Goal: Check status: Check status

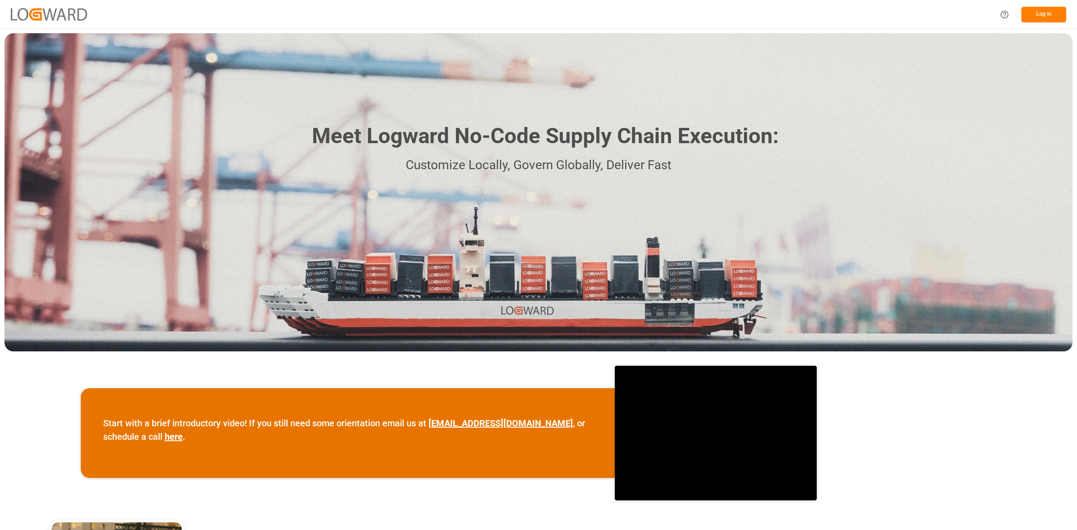
click at [1030, 12] on button "Log In" at bounding box center [1043, 15] width 45 height 16
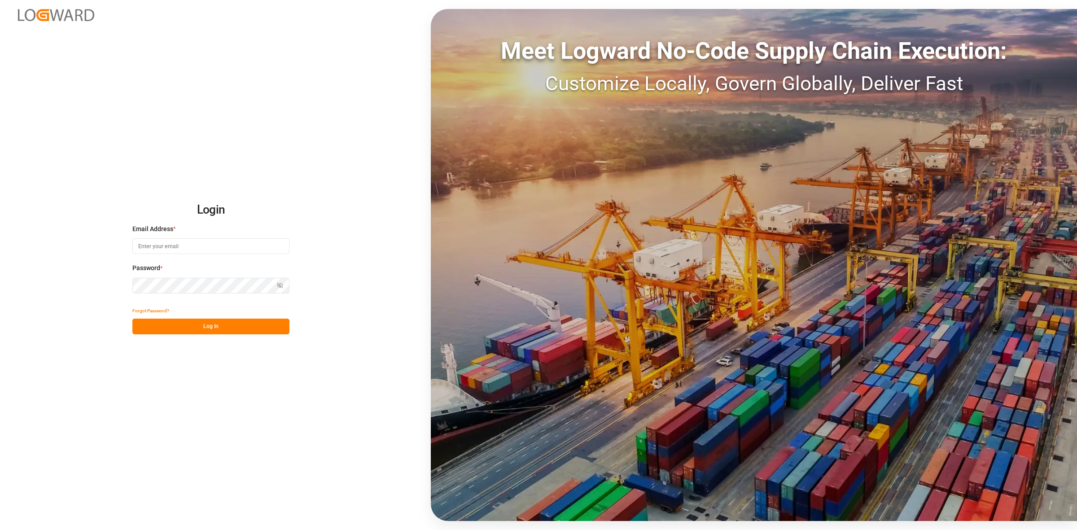
type input "[PERSON_NAME][EMAIL_ADDRESS][DOMAIN_NAME]"
click at [234, 323] on button "Log In" at bounding box center [210, 327] width 157 height 16
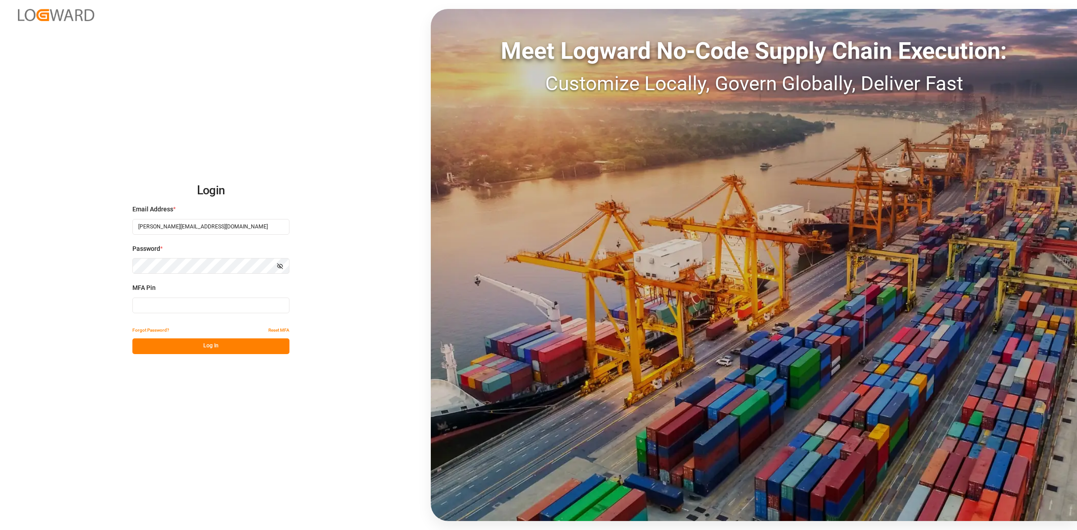
click at [155, 307] on input at bounding box center [210, 306] width 157 height 16
type input "440204"
click at [217, 348] on button "Log In" at bounding box center [210, 346] width 157 height 16
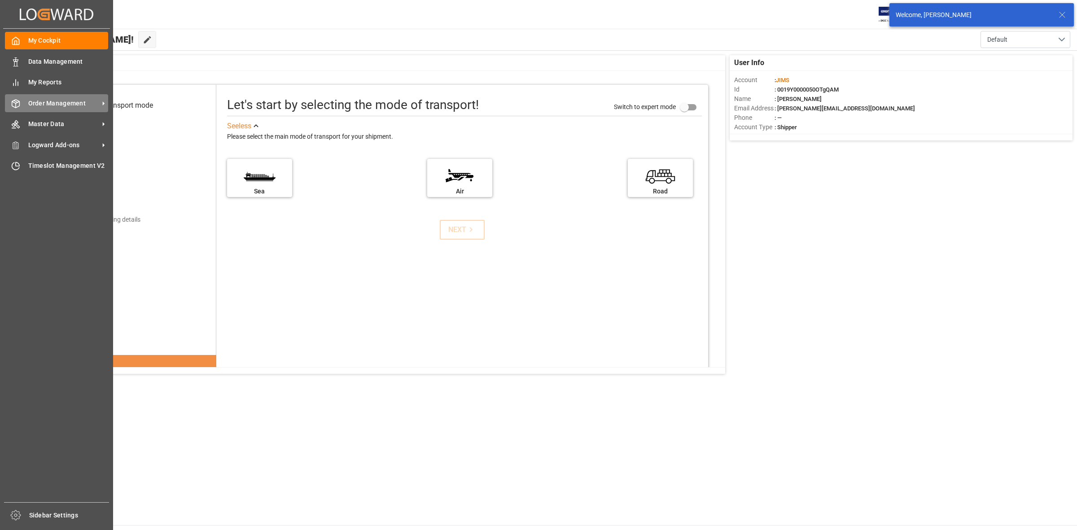
click at [43, 101] on span "Order Management" at bounding box center [63, 103] width 71 height 9
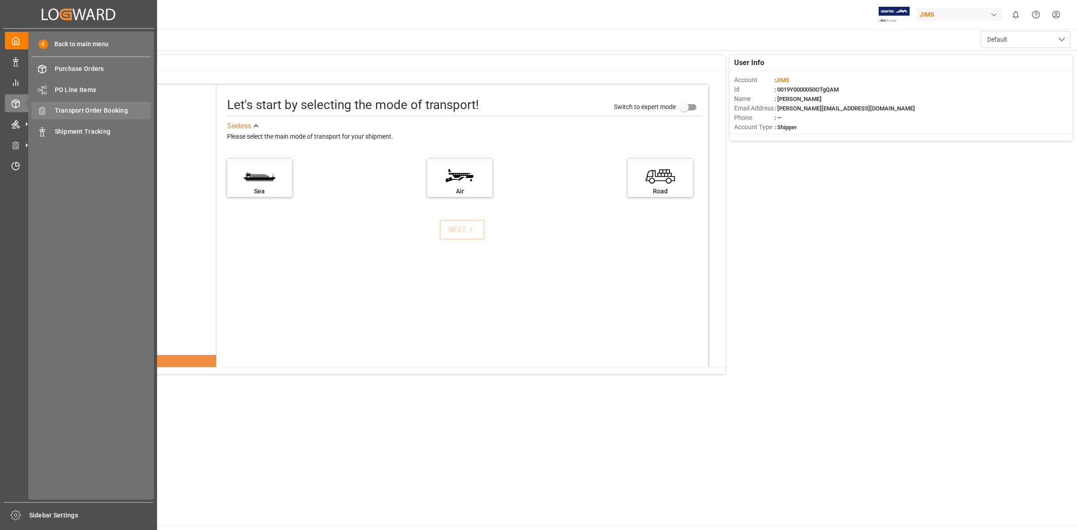
click at [114, 110] on span "Transport Order Booking" at bounding box center [103, 110] width 96 height 9
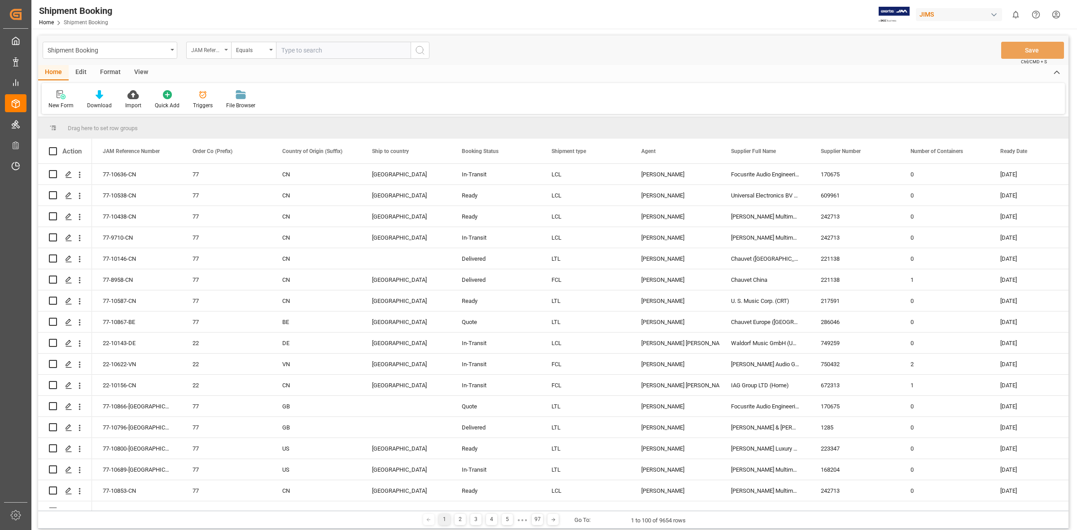
click at [228, 50] on div "JAM Reference Number" at bounding box center [208, 50] width 45 height 17
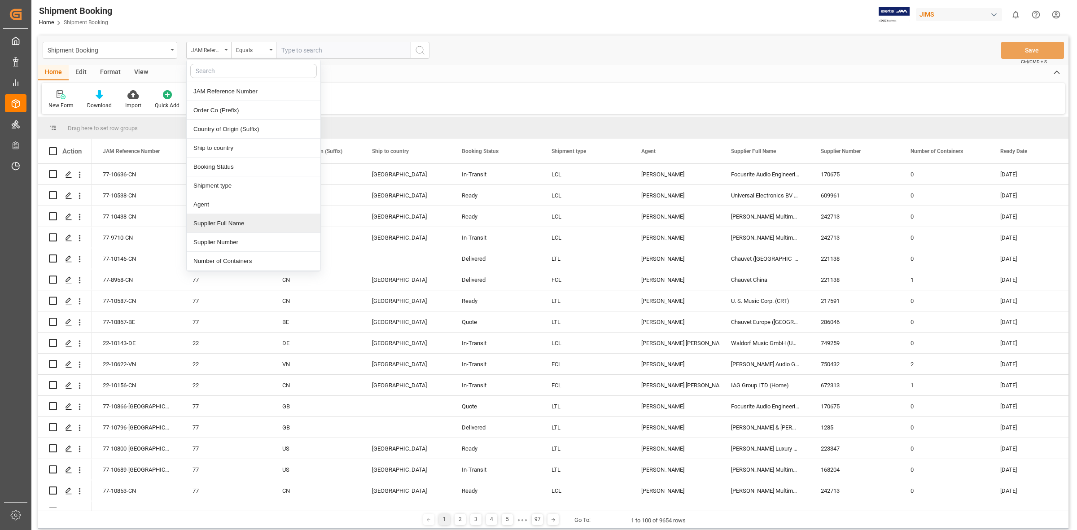
click at [238, 227] on div "Supplier Full Name" at bounding box center [254, 223] width 134 height 19
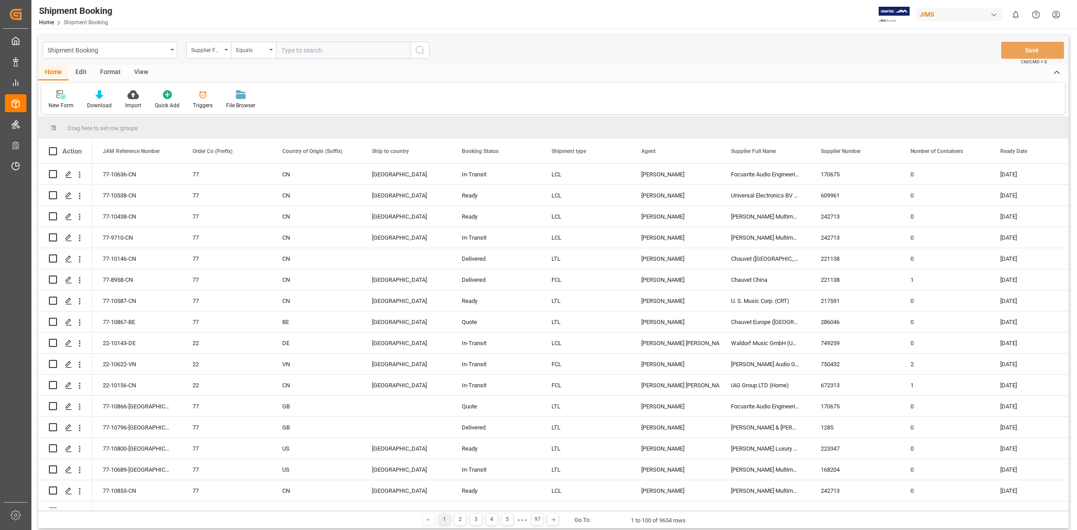
click at [285, 48] on input "text" at bounding box center [343, 50] width 135 height 17
type input "FOCUSRITE"
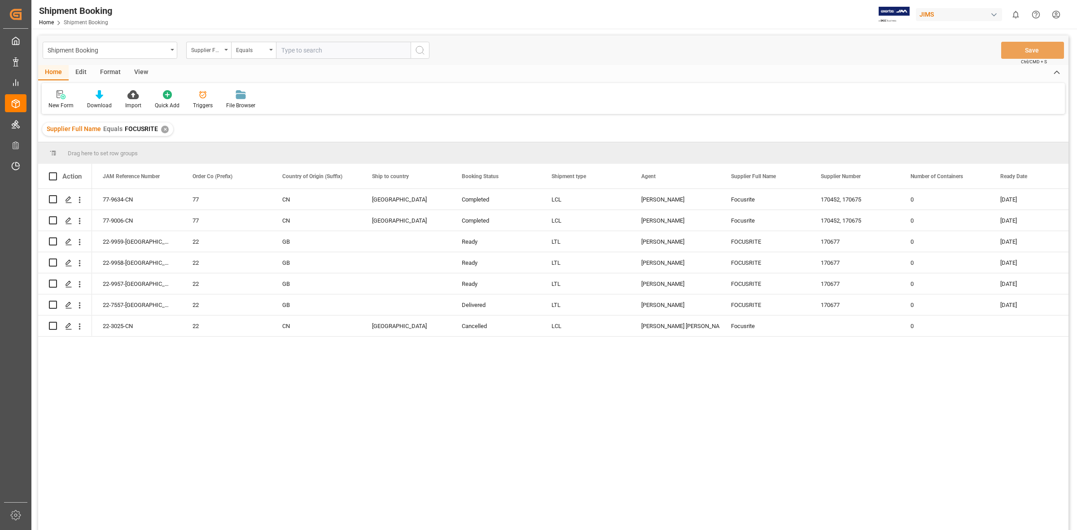
click at [611, 438] on div "77-9634-CN 77 CN Canada Completed LCL JangGyu [PERSON_NAME] Focusrite 170452, 1…" at bounding box center [580, 362] width 977 height 347
click at [64, 218] on div "Press SPACE to select this row." at bounding box center [67, 221] width 13 height 17
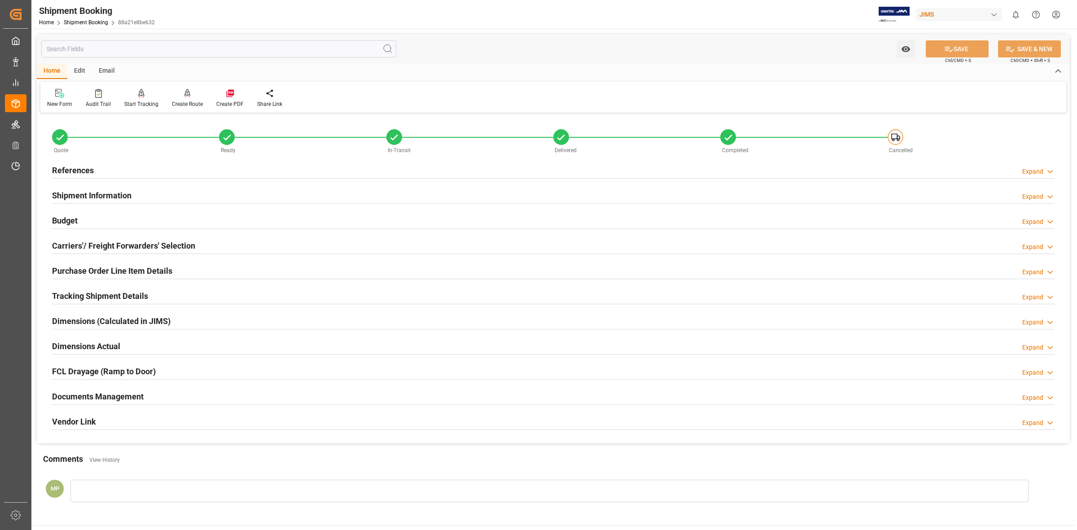
drag, startPoint x: 111, startPoint y: 393, endPoint x: 292, endPoint y: 407, distance: 181.4
click at [112, 393] on h2 "Documents Management" at bounding box center [98, 396] width 92 height 12
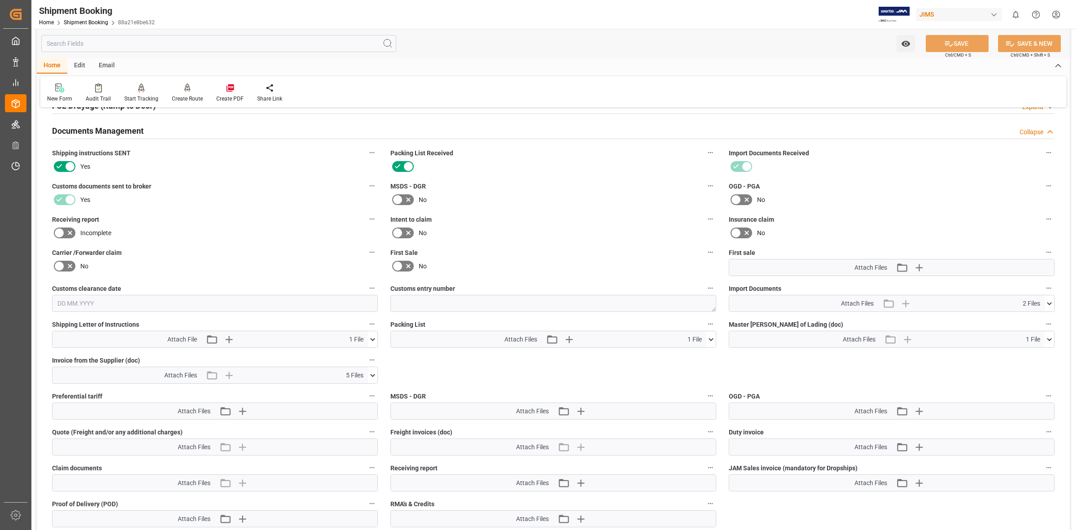
scroll to position [280, 0]
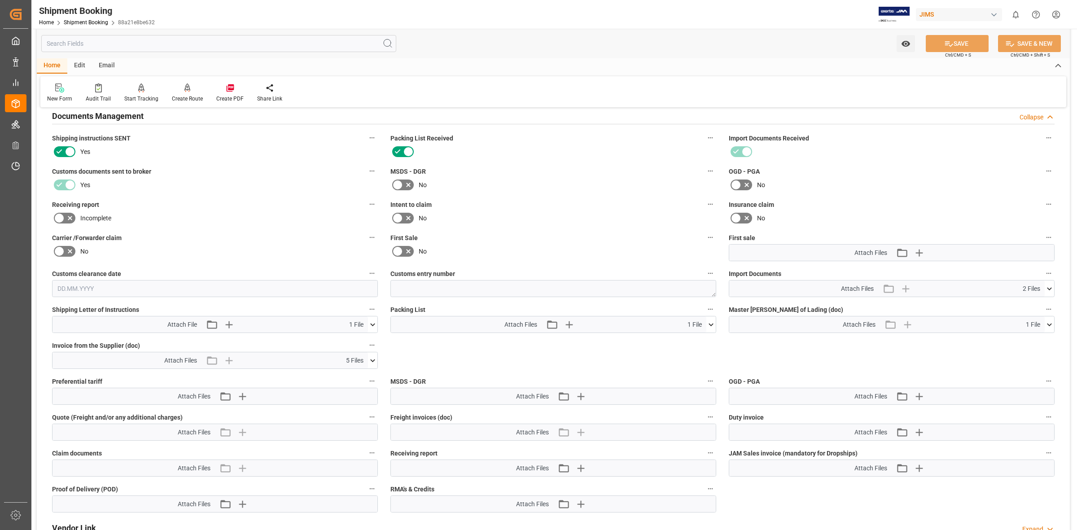
click at [372, 356] on icon at bounding box center [372, 360] width 9 height 9
click at [348, 377] on icon at bounding box center [348, 376] width 9 height 9
click at [354, 376] on icon at bounding box center [348, 376] width 9 height 9
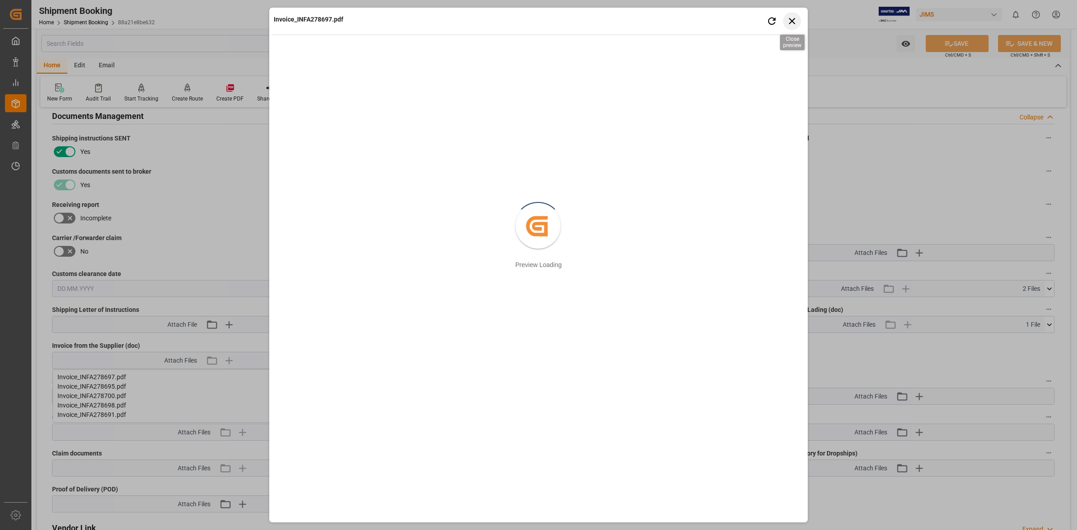
click at [793, 17] on icon "button" at bounding box center [792, 20] width 11 height 11
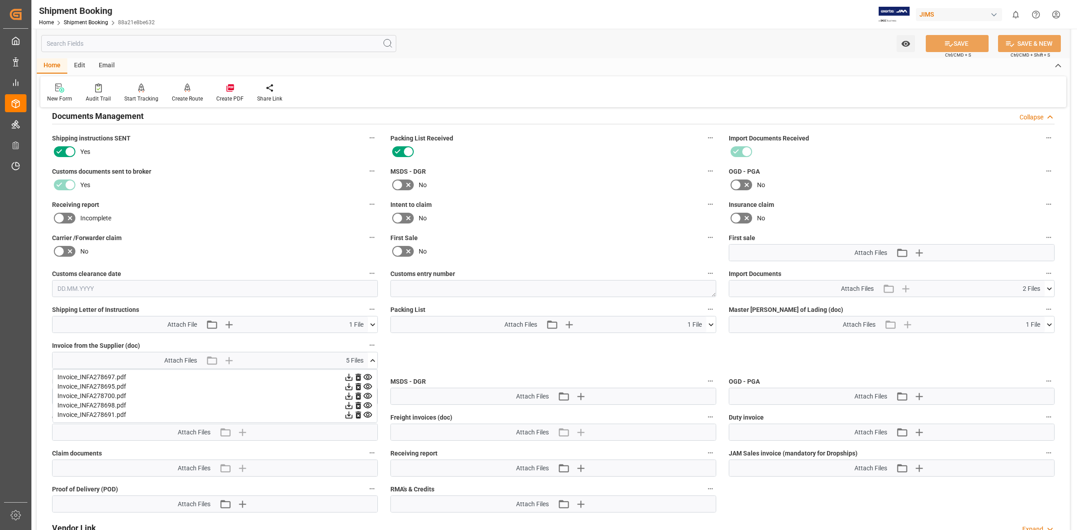
click at [354, 386] on icon at bounding box center [348, 386] width 9 height 9
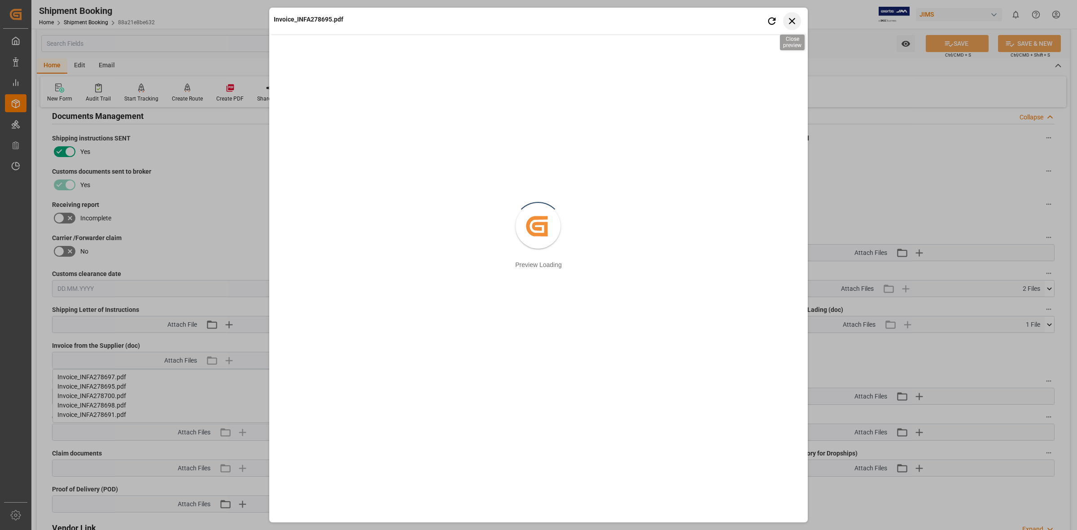
click at [793, 17] on icon "button" at bounding box center [792, 20] width 11 height 11
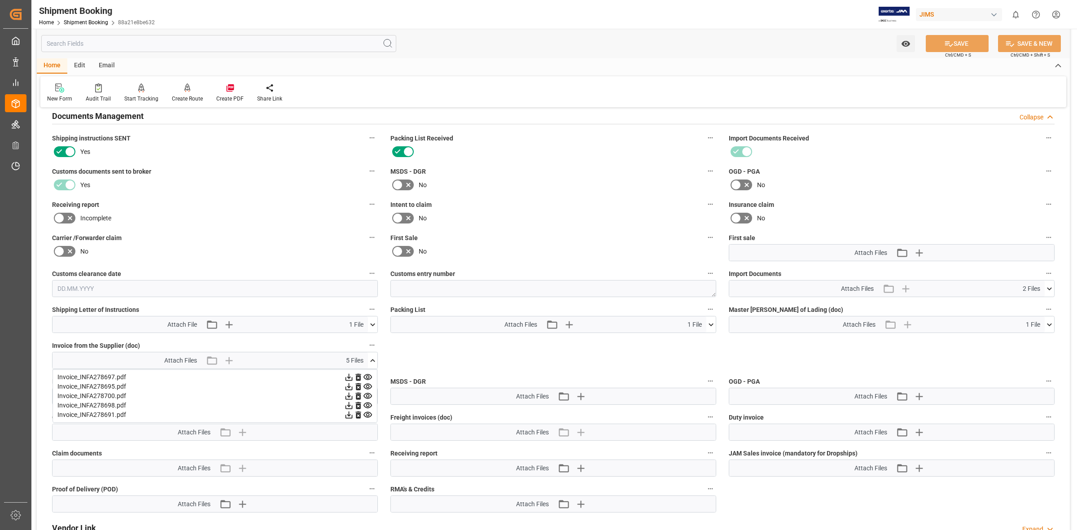
click at [354, 393] on icon at bounding box center [348, 395] width 9 height 9
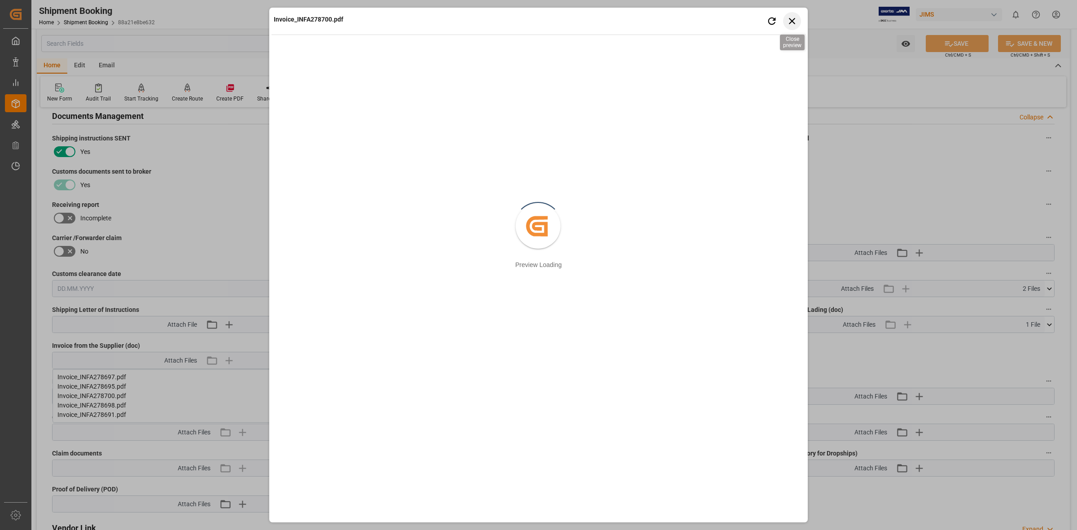
drag, startPoint x: 793, startPoint y: 16, endPoint x: 546, endPoint y: 334, distance: 403.0
click at [793, 16] on icon "button" at bounding box center [792, 20] width 11 height 11
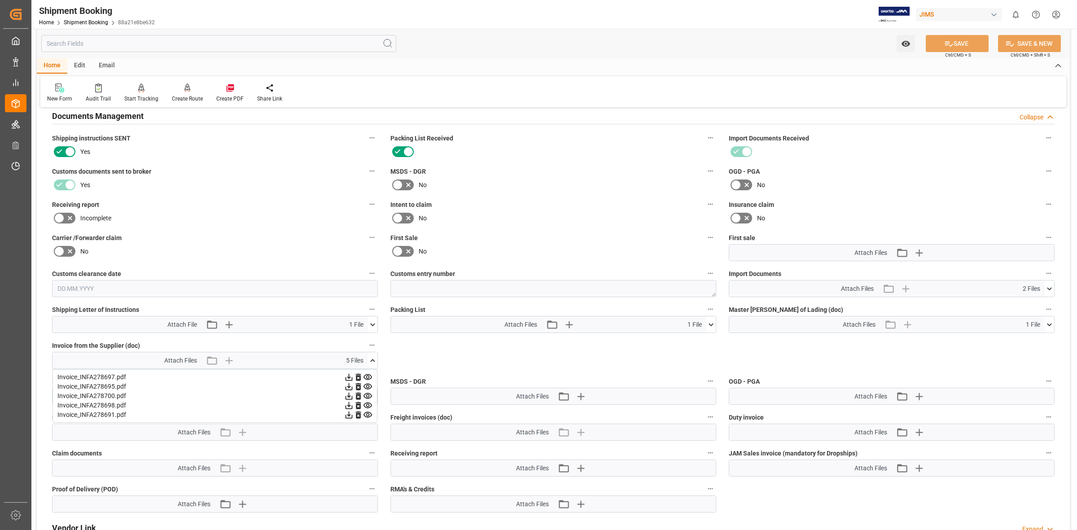
click at [354, 402] on icon at bounding box center [348, 405] width 9 height 9
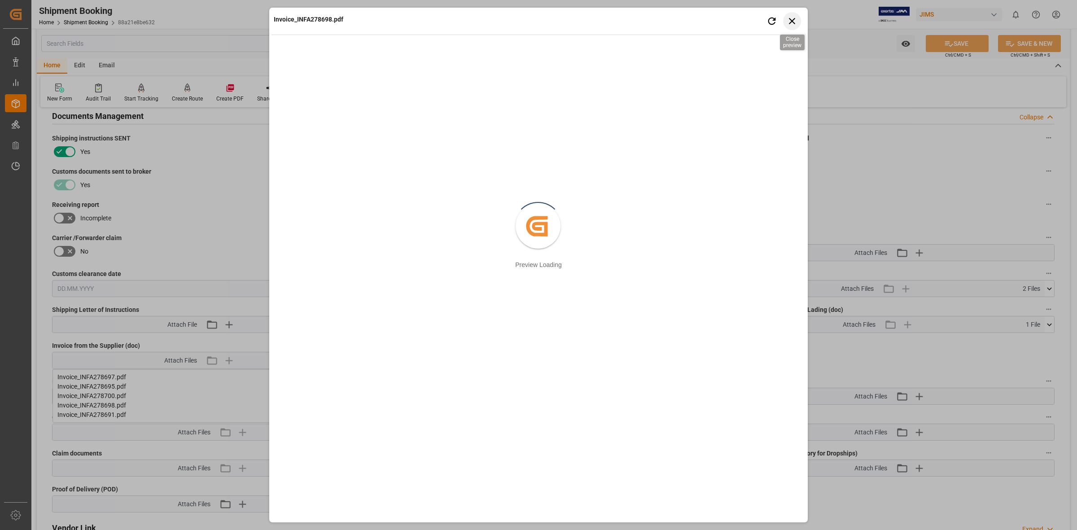
click at [793, 20] on icon "button" at bounding box center [792, 21] width 6 height 6
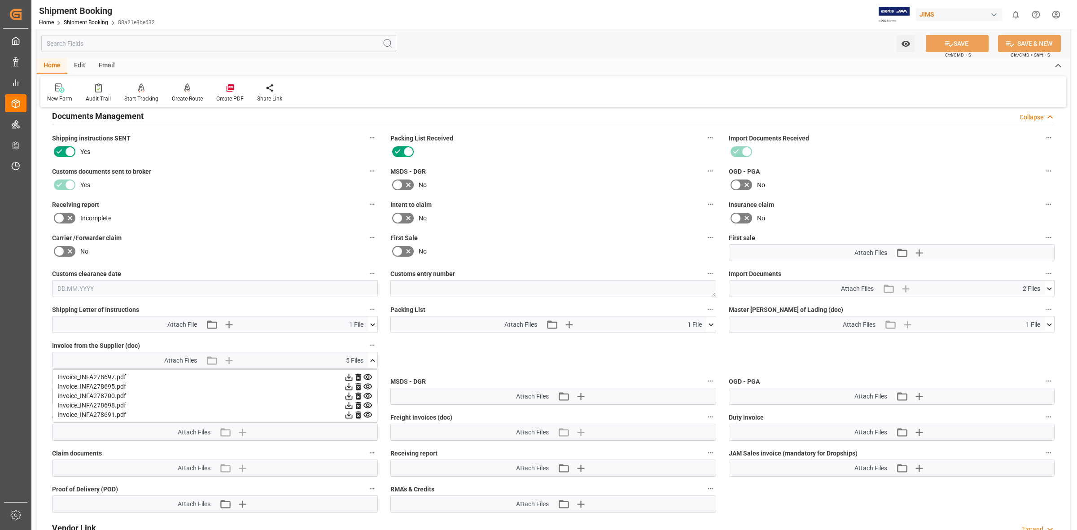
click at [354, 411] on icon at bounding box center [348, 414] width 9 height 9
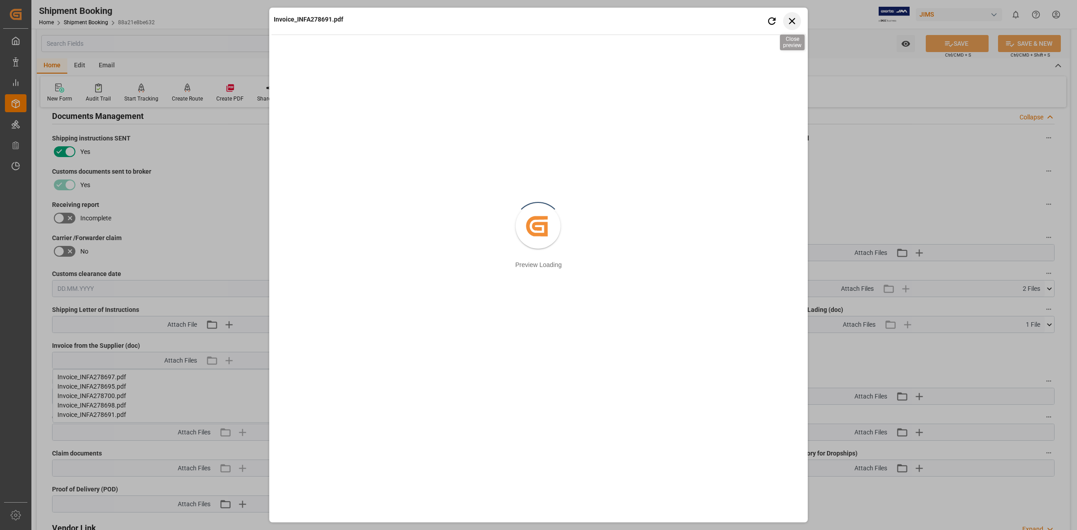
click at [793, 18] on icon "button" at bounding box center [792, 20] width 11 height 11
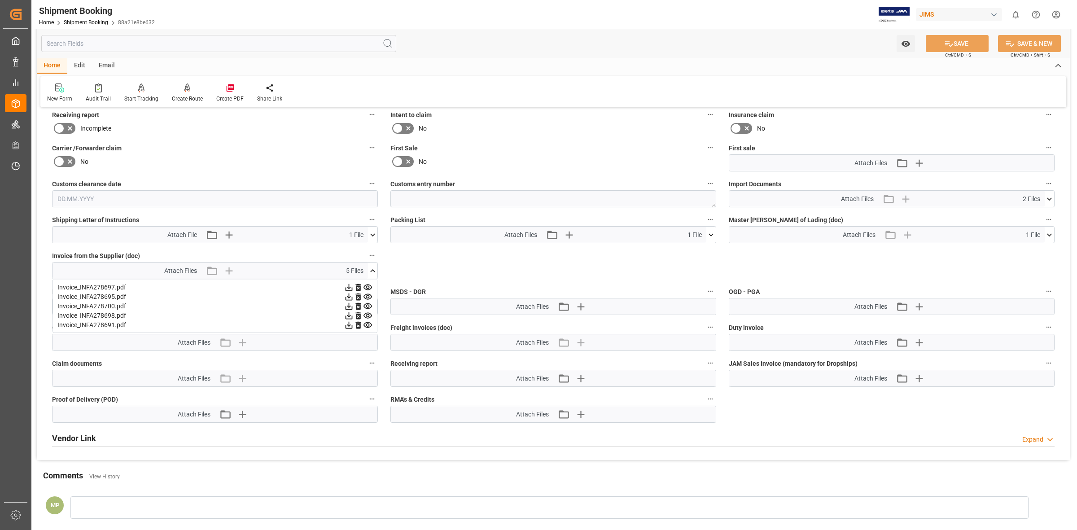
scroll to position [393, 0]
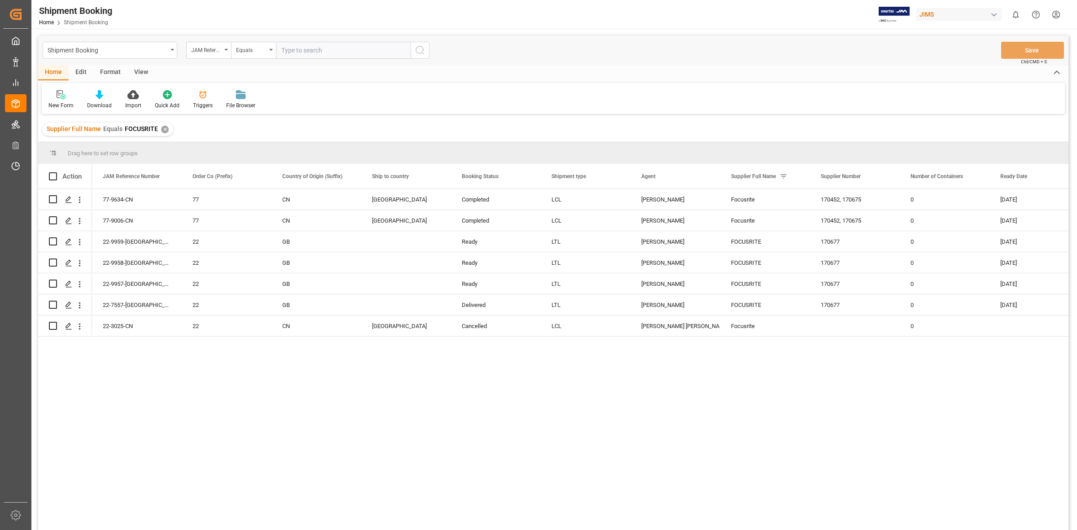
click at [177, 373] on div "77-9634-CN 77 CN Canada Completed LCL JangGyu [PERSON_NAME] Focusrite 170452, 1…" at bounding box center [580, 362] width 977 height 347
click at [68, 202] on icon "Press SPACE to select this row." at bounding box center [68, 199] width 7 height 7
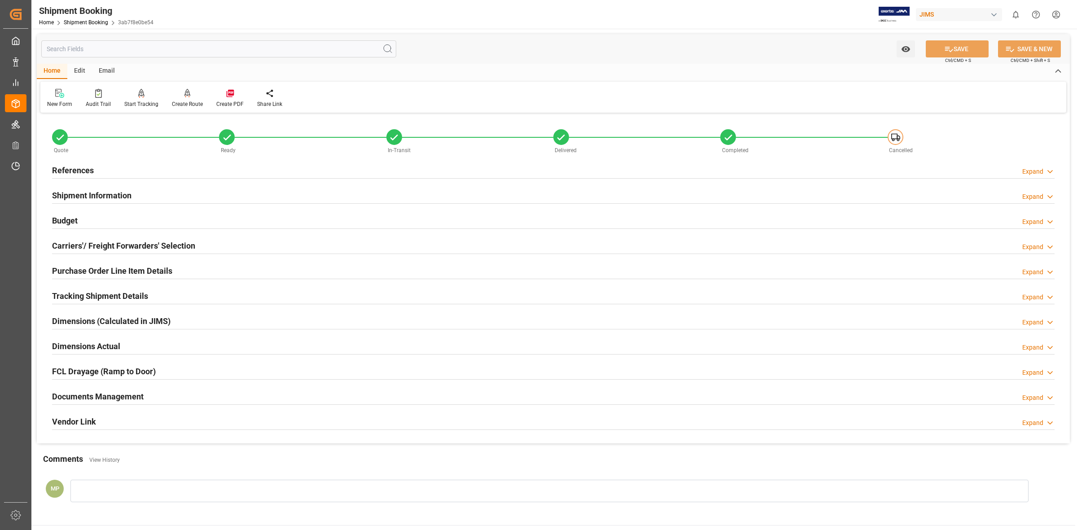
click at [145, 393] on div "Documents Management Expand" at bounding box center [553, 395] width 1003 height 17
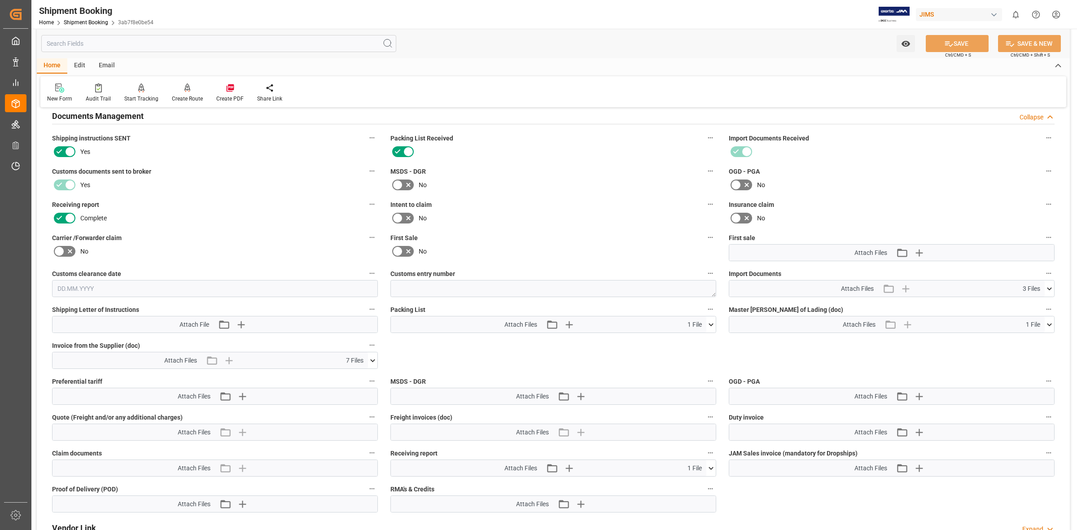
scroll to position [449, 0]
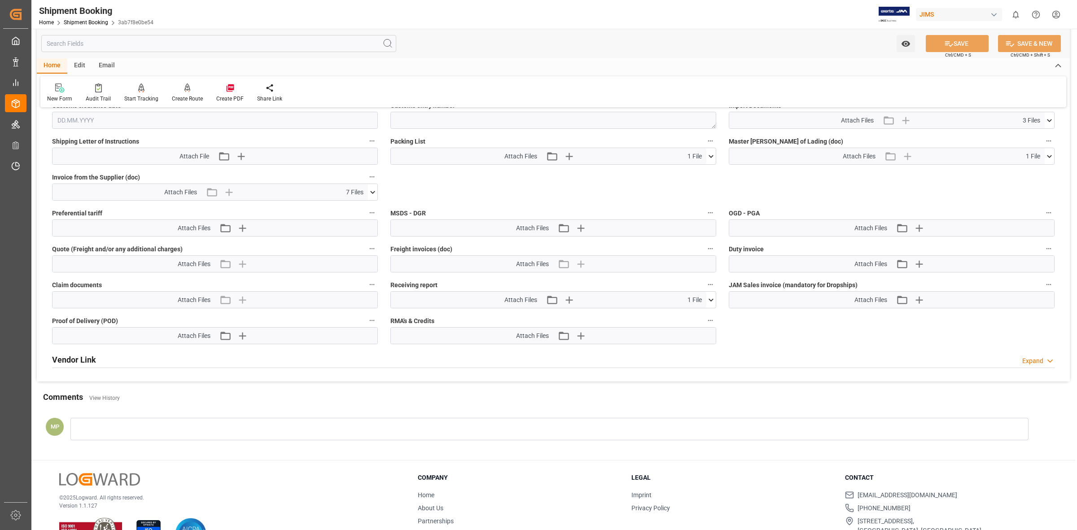
click at [372, 189] on icon at bounding box center [372, 192] width 9 height 9
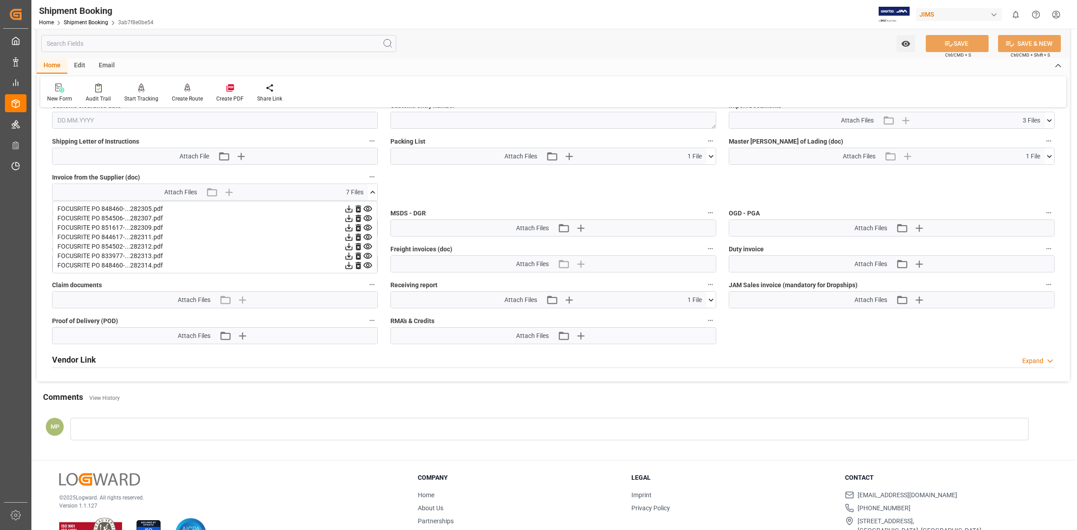
click at [354, 209] on icon at bounding box center [348, 208] width 9 height 9
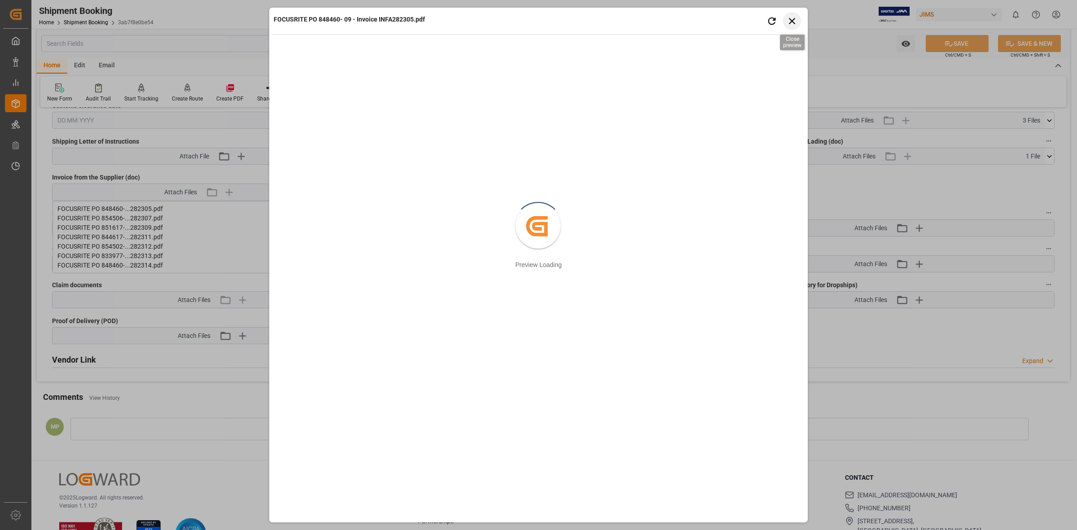
click at [797, 18] on icon "button" at bounding box center [792, 20] width 11 height 11
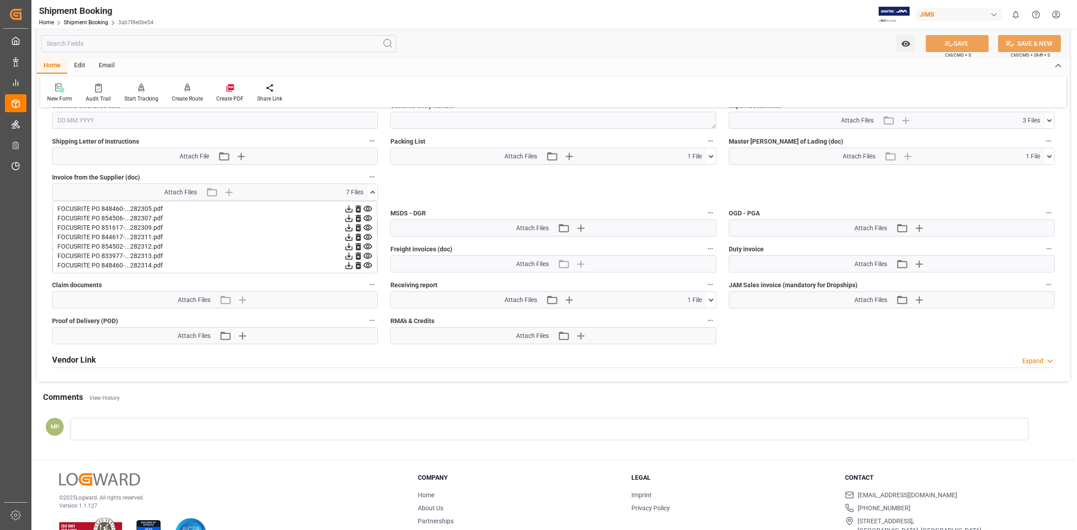
click at [354, 214] on icon at bounding box center [348, 218] width 9 height 9
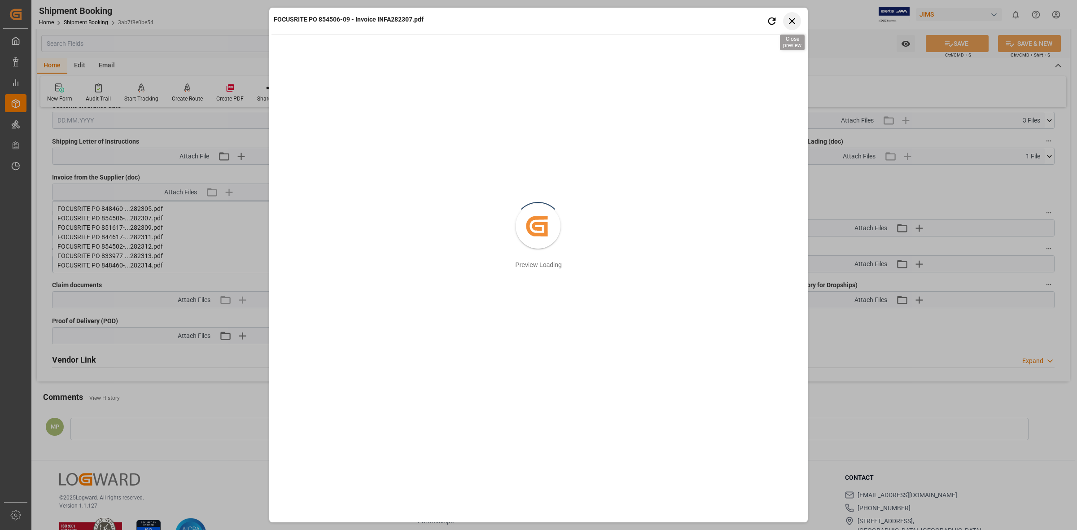
click at [793, 17] on icon "button" at bounding box center [792, 20] width 11 height 11
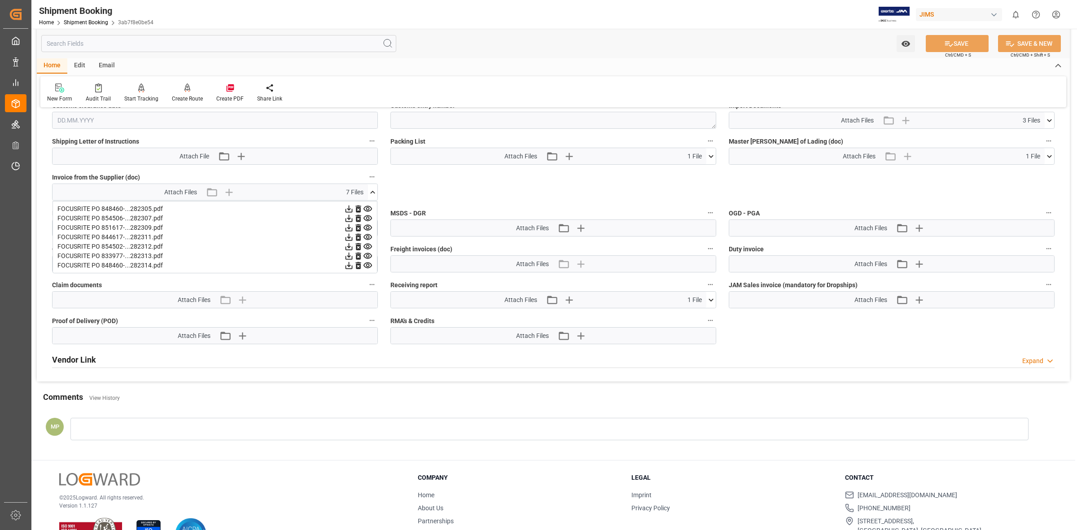
click at [353, 225] on icon at bounding box center [349, 227] width 7 height 7
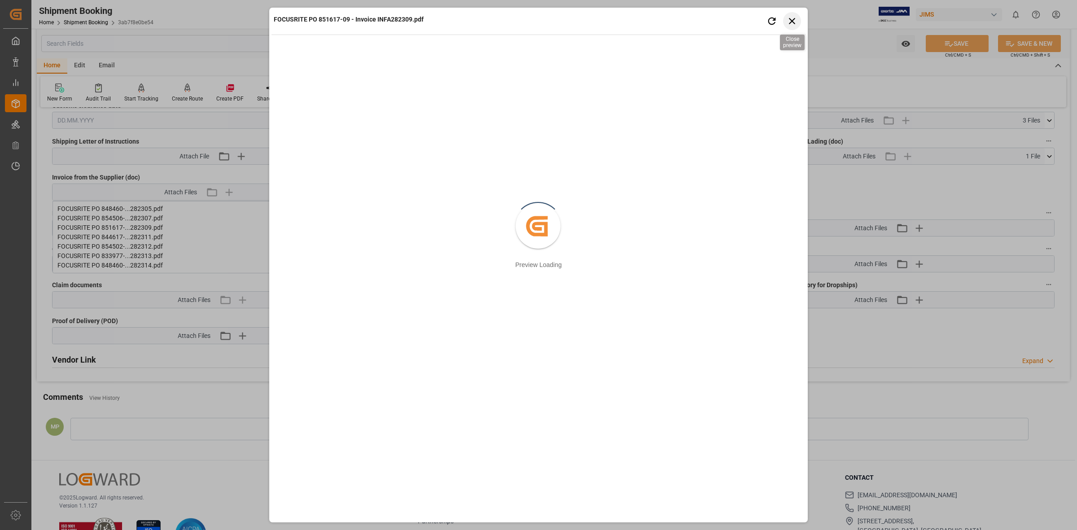
click at [791, 25] on icon "button" at bounding box center [792, 20] width 11 height 11
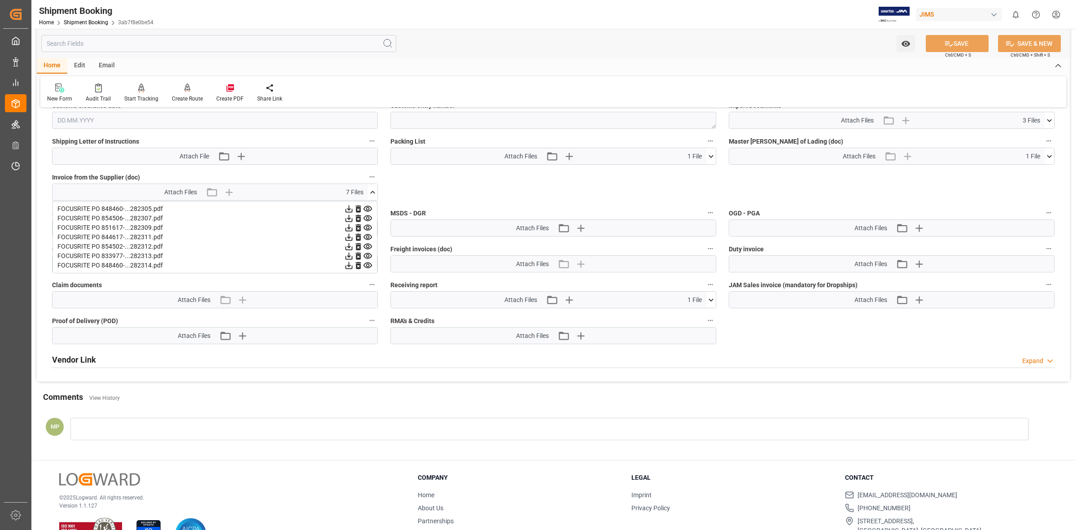
click at [354, 236] on icon at bounding box center [348, 236] width 9 height 9
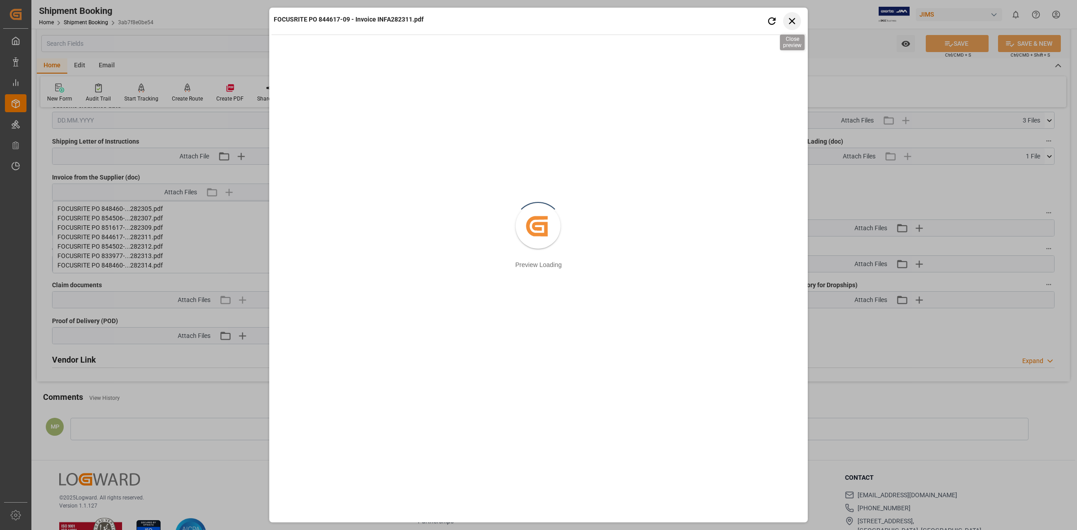
click at [790, 21] on icon "button" at bounding box center [792, 20] width 11 height 11
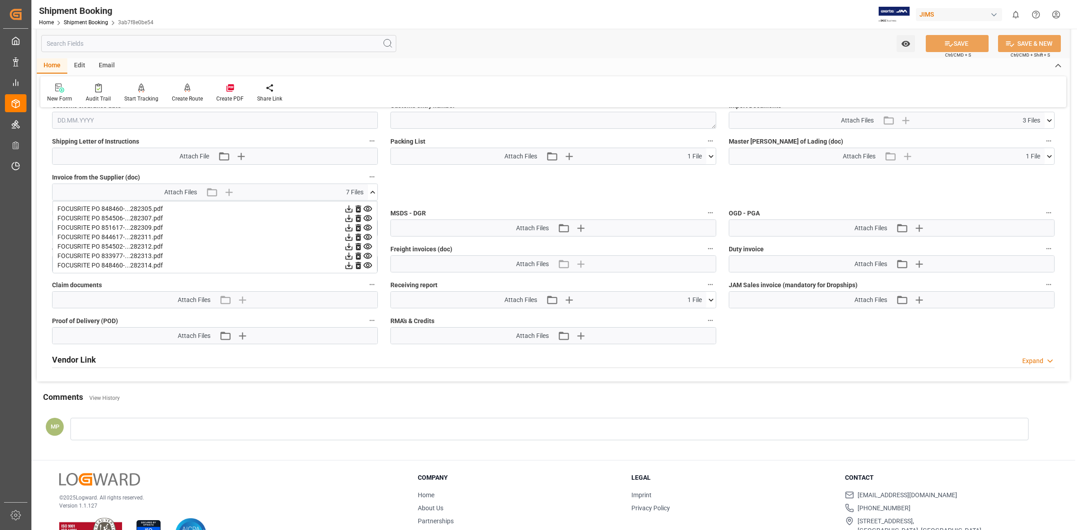
click at [353, 243] on icon at bounding box center [349, 246] width 7 height 7
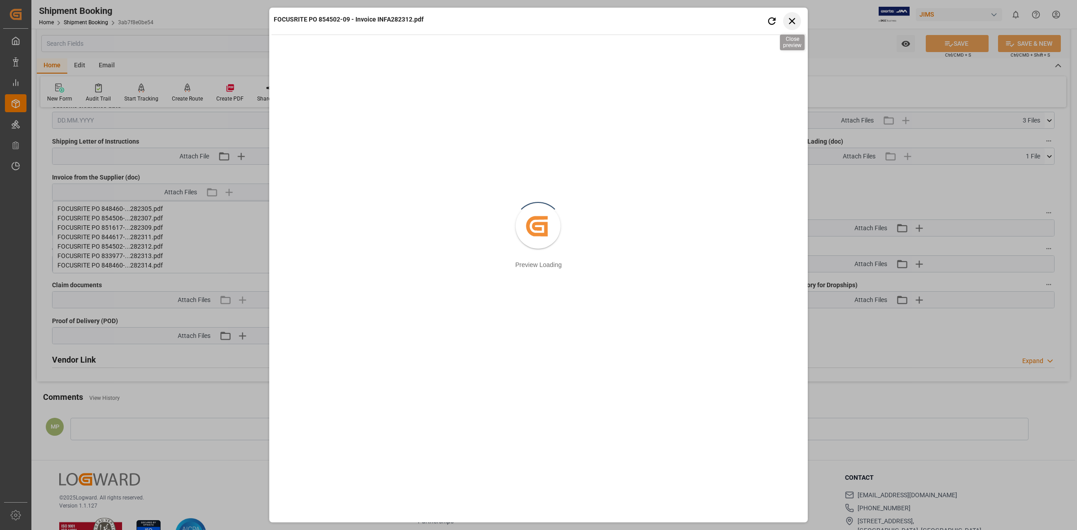
click at [787, 21] on icon "button" at bounding box center [792, 20] width 11 height 11
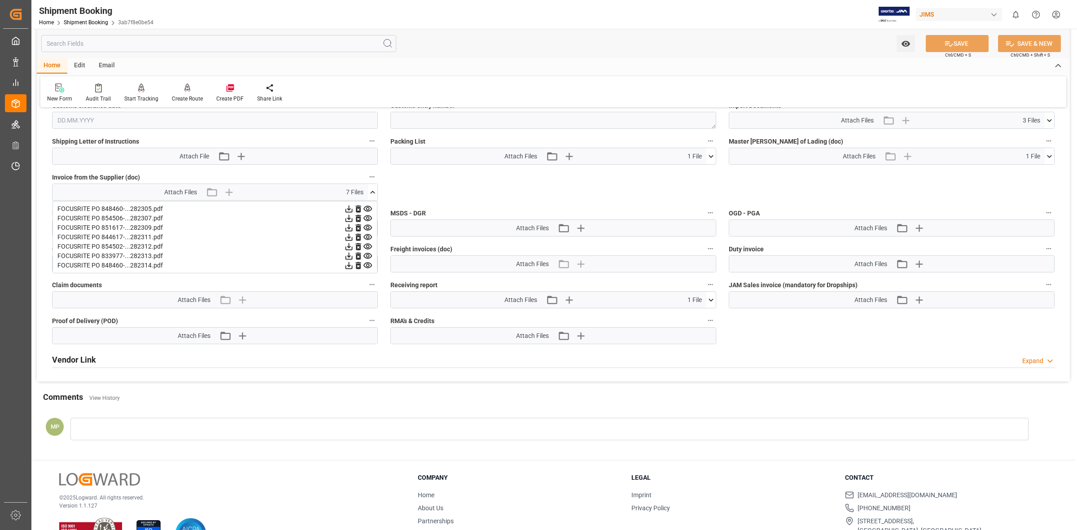
click at [353, 245] on icon at bounding box center [349, 246] width 7 height 7
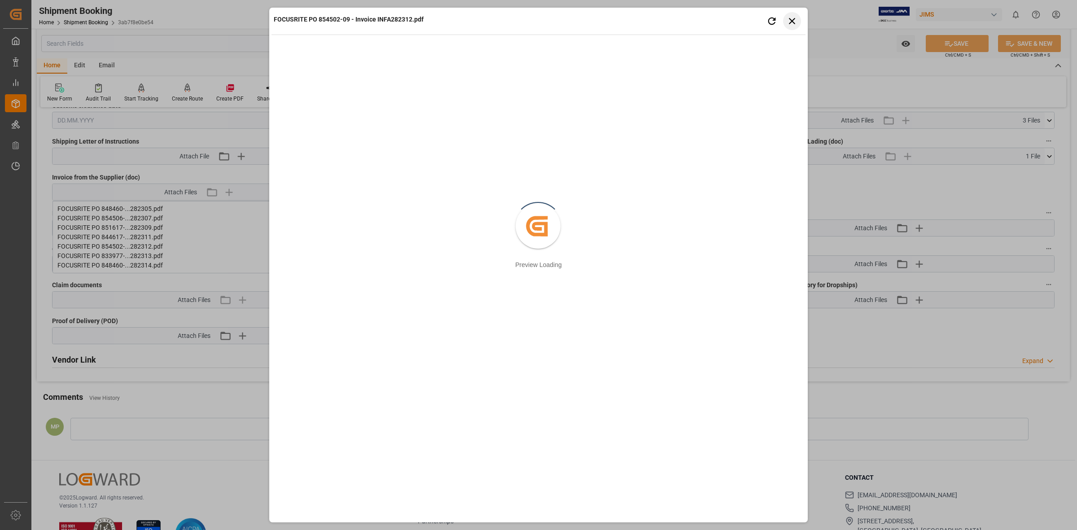
click at [792, 17] on icon "button" at bounding box center [792, 20] width 11 height 11
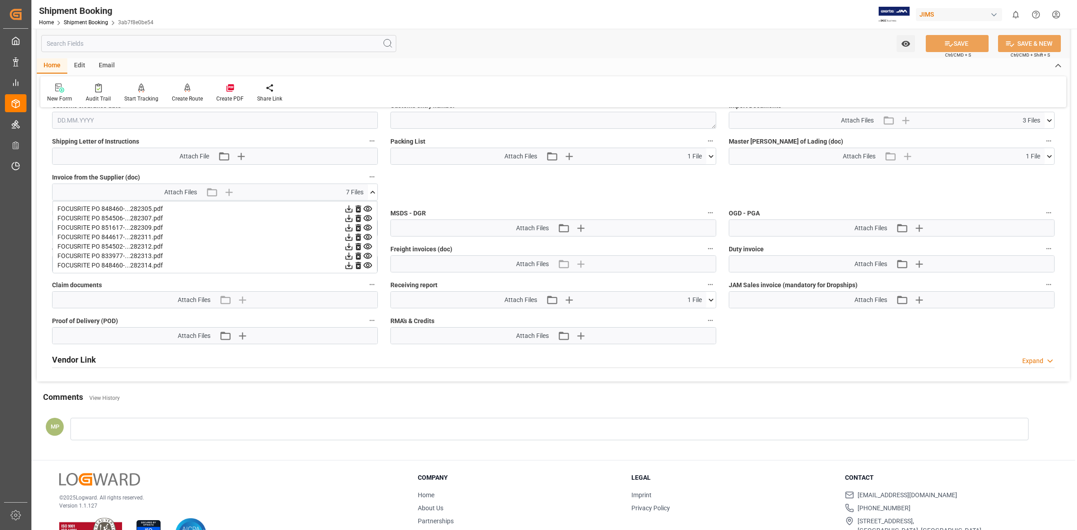
click at [354, 254] on icon at bounding box center [348, 255] width 9 height 9
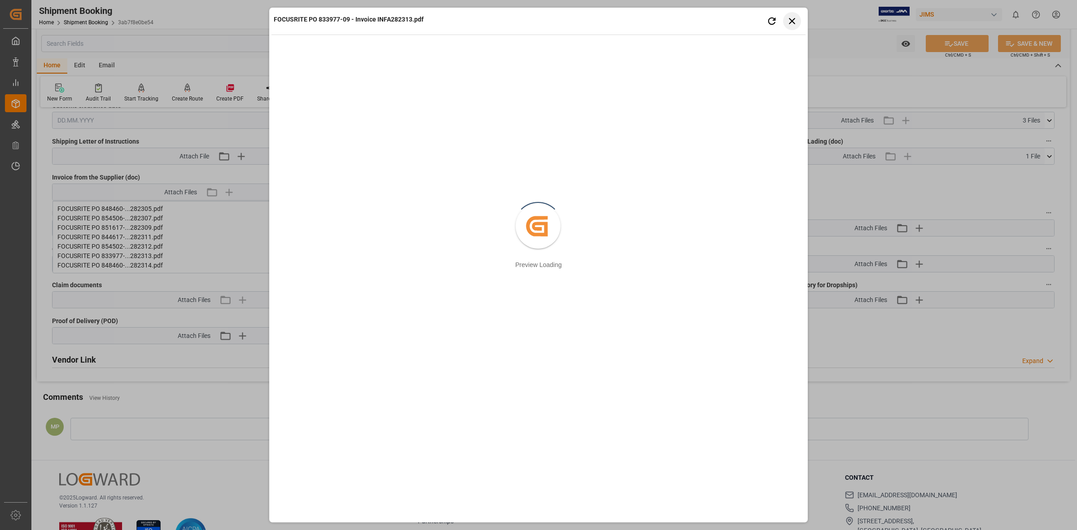
drag, startPoint x: 796, startPoint y: 17, endPoint x: 745, endPoint y: 50, distance: 60.2
click at [795, 18] on icon "button" at bounding box center [792, 20] width 11 height 11
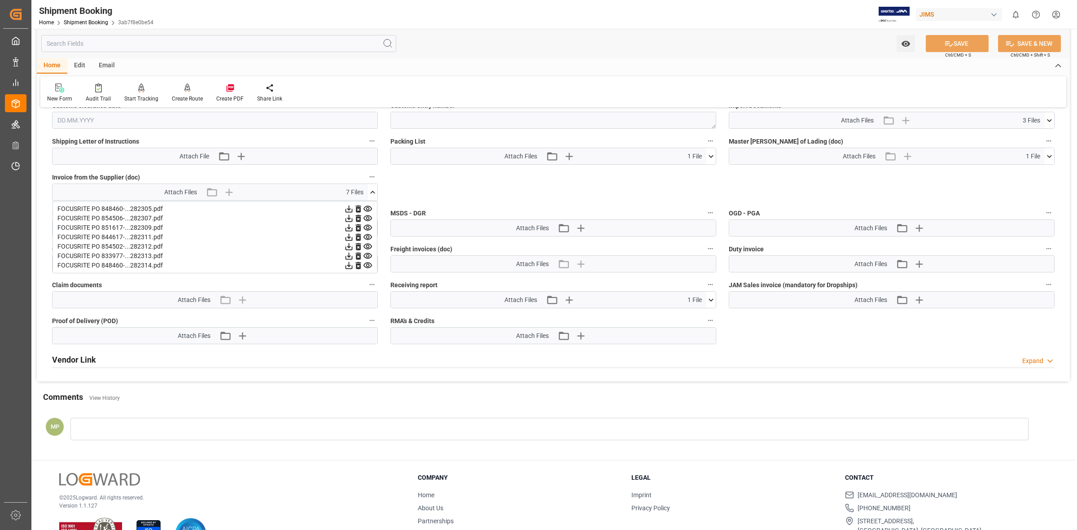
click at [354, 263] on icon at bounding box center [348, 265] width 9 height 9
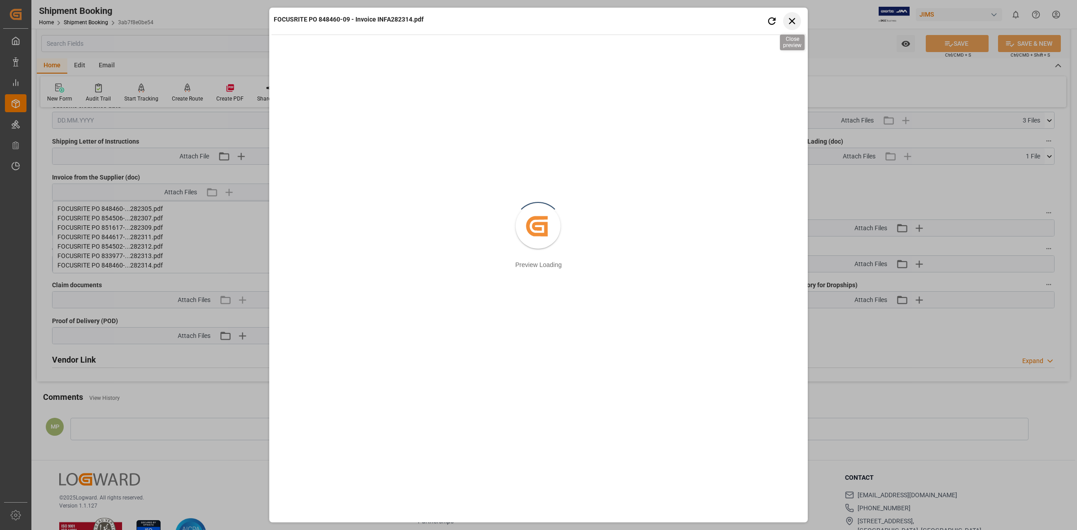
click at [793, 22] on icon "button" at bounding box center [792, 20] width 11 height 11
